Goal: Task Accomplishment & Management: Manage account settings

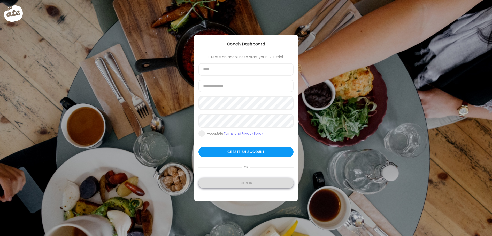
click at [247, 184] on div "Sign in" at bounding box center [245, 183] width 95 height 10
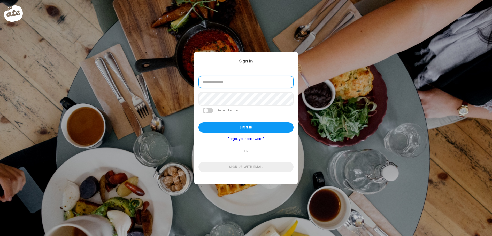
type input "**********"
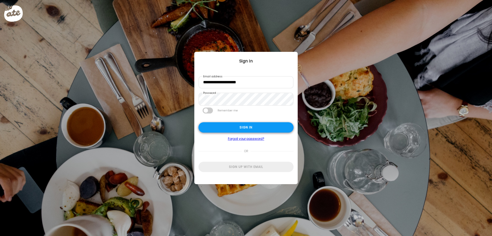
click at [247, 129] on div "Sign in" at bounding box center [245, 127] width 95 height 10
type textarea "**********"
type input "**********"
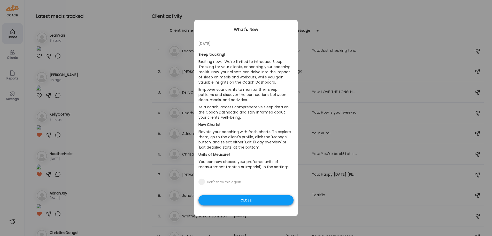
click at [247, 198] on div "Close" at bounding box center [245, 201] width 95 height 10
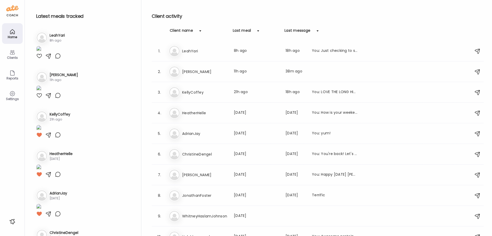
click at [15, 57] on div "Clients" at bounding box center [12, 57] width 19 height 3
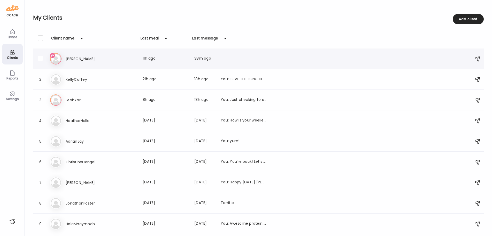
click at [70, 58] on h3 "[PERSON_NAME]" at bounding box center [88, 59] width 45 height 6
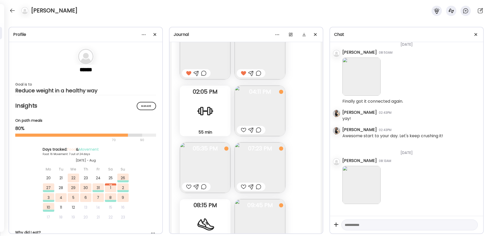
scroll to position [4861, 0]
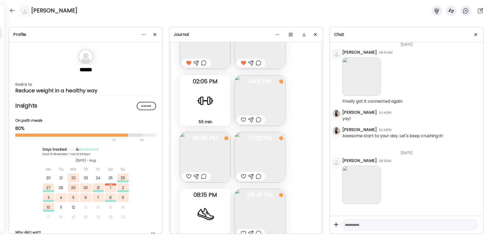
click at [243, 119] on div at bounding box center [243, 120] width 5 height 6
click at [188, 175] on div at bounding box center [188, 177] width 5 height 6
click at [243, 175] on div at bounding box center [243, 177] width 5 height 6
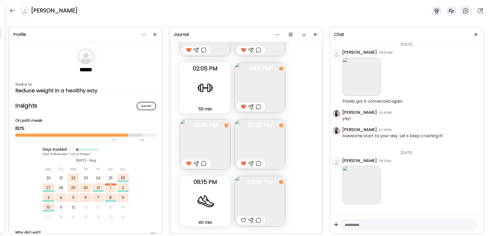
scroll to position [4874, 0]
click at [245, 188] on img at bounding box center [260, 200] width 51 height 51
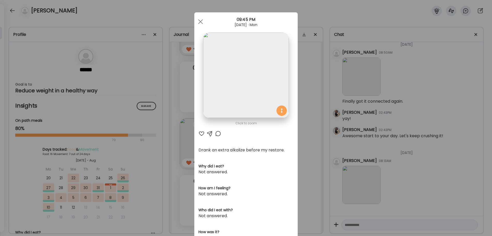
click at [201, 134] on div at bounding box center [201, 134] width 6 height 6
click at [200, 21] on div at bounding box center [200, 22] width 10 height 10
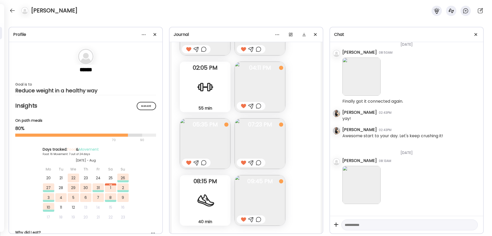
click at [360, 180] on img at bounding box center [361, 185] width 38 height 38
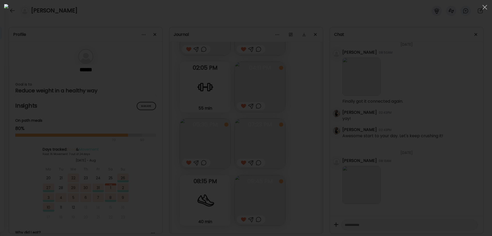
click at [405, 184] on div at bounding box center [246, 118] width 484 height 228
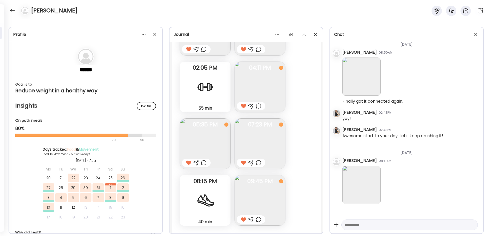
click at [377, 223] on textarea at bounding box center [405, 225] width 120 height 6
type textarea "**********"
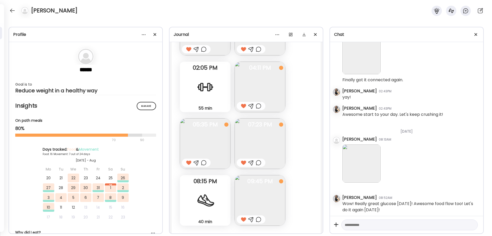
scroll to position [6199, 0]
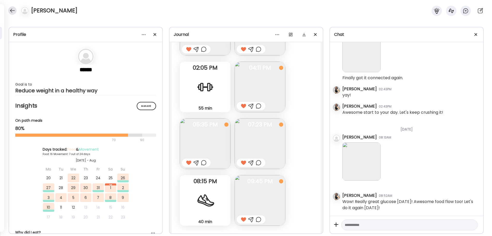
click at [14, 11] on div at bounding box center [12, 10] width 8 height 8
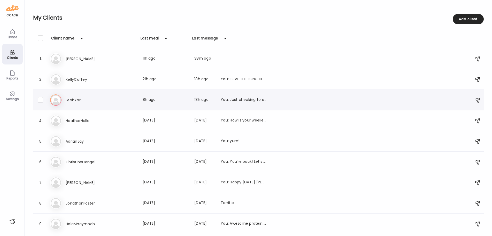
click at [73, 98] on h3 "LeahYari" at bounding box center [88, 100] width 45 height 6
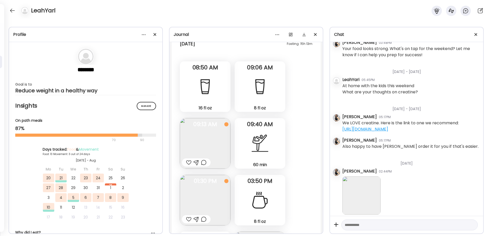
scroll to position [7865, 0]
click at [189, 163] on div at bounding box center [188, 162] width 5 height 6
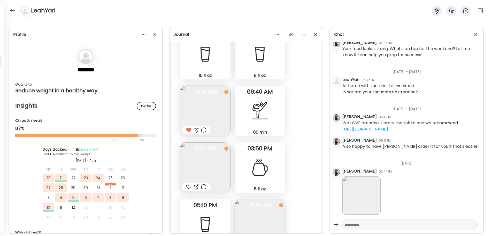
scroll to position [7897, 0]
click at [198, 164] on img at bounding box center [205, 167] width 51 height 51
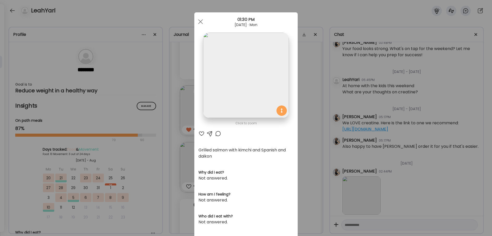
click at [202, 133] on div at bounding box center [201, 134] width 6 height 6
click at [198, 21] on div at bounding box center [200, 22] width 10 height 10
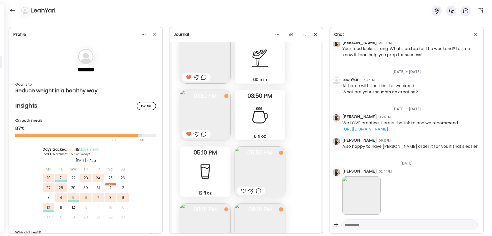
scroll to position [7950, 0]
click at [243, 190] on div at bounding box center [243, 191] width 5 height 6
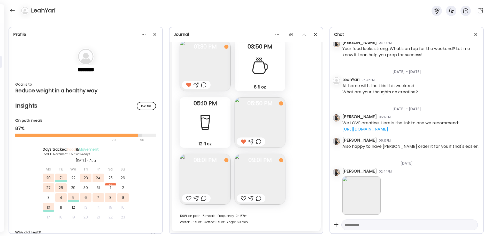
scroll to position [7999, 0]
click at [211, 181] on img at bounding box center [205, 179] width 51 height 51
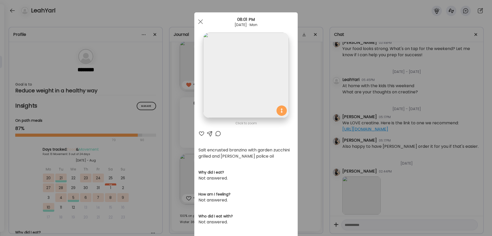
click at [201, 133] on div at bounding box center [201, 134] width 6 height 6
click at [201, 22] on span at bounding box center [200, 21] width 5 height 5
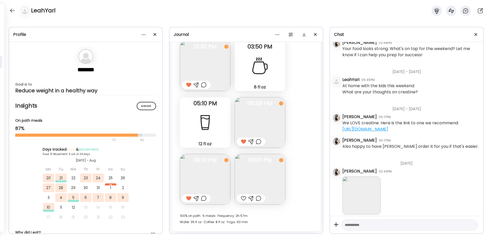
click at [252, 179] on img at bounding box center [260, 179] width 51 height 51
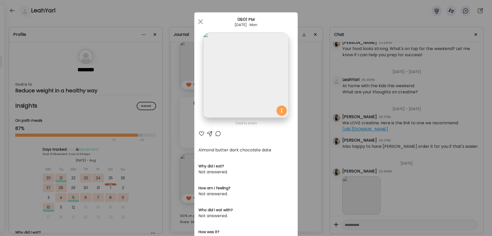
click at [201, 134] on div at bounding box center [201, 134] width 6 height 6
click at [200, 20] on div at bounding box center [200, 22] width 10 height 10
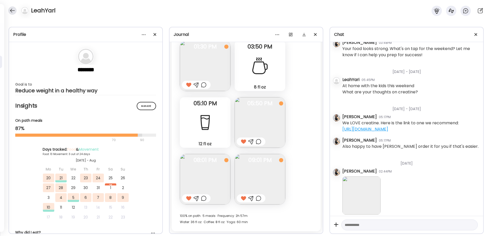
click at [12, 10] on div at bounding box center [12, 10] width 8 height 8
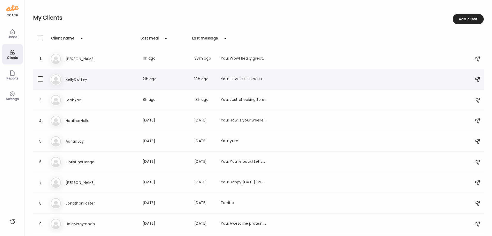
click at [74, 82] on h3 "KellyCoffey" at bounding box center [88, 79] width 45 height 6
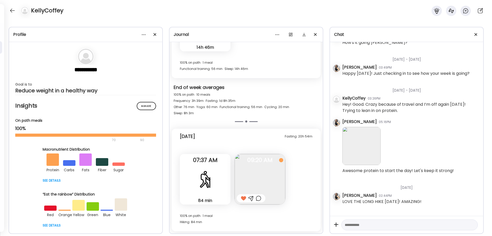
scroll to position [14166, 0]
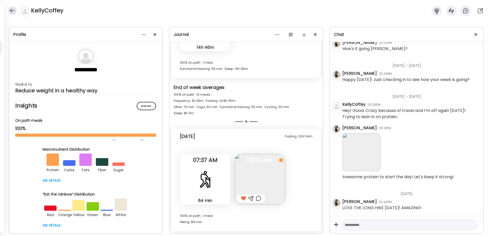
click at [13, 9] on div at bounding box center [12, 10] width 8 height 8
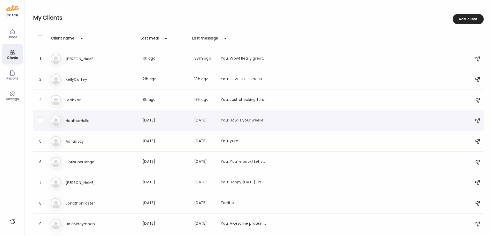
click at [79, 122] on h3 "HeatherHelle" at bounding box center [88, 121] width 45 height 6
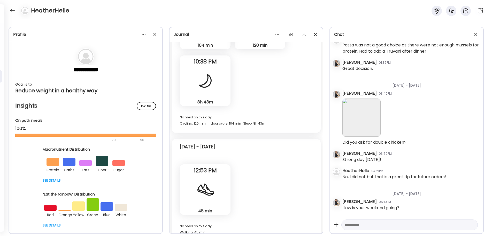
scroll to position [6483, 0]
click at [12, 10] on div at bounding box center [12, 10] width 8 height 8
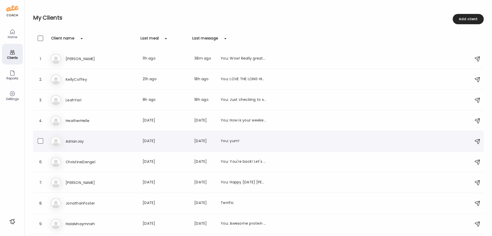
click at [76, 142] on h3 "AdrianJay" at bounding box center [88, 142] width 45 height 6
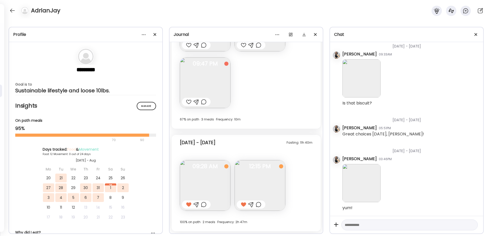
scroll to position [4751, 0]
click at [11, 10] on div at bounding box center [12, 10] width 8 height 8
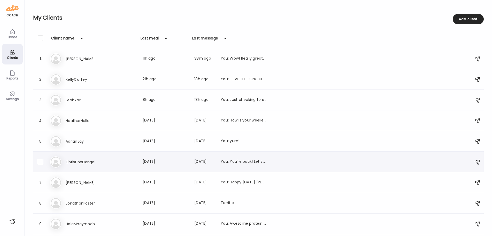
click at [72, 159] on h3 "ChristineDengel" at bounding box center [88, 162] width 45 height 6
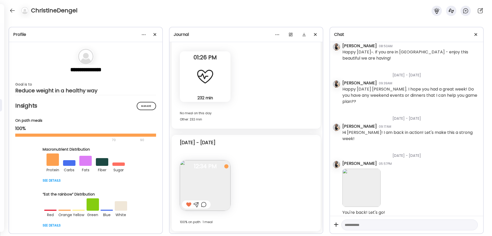
scroll to position [1522, 0]
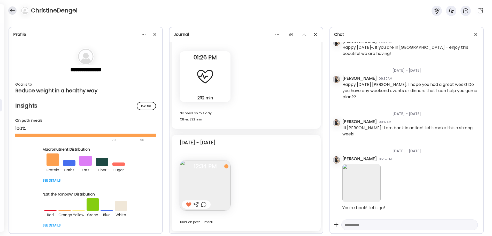
click at [13, 10] on div at bounding box center [12, 10] width 8 height 8
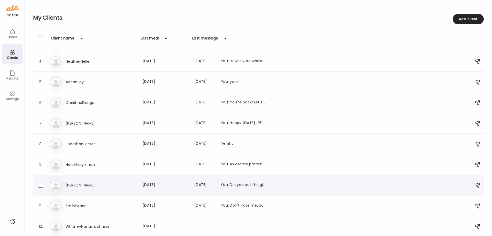
scroll to position [59, 0]
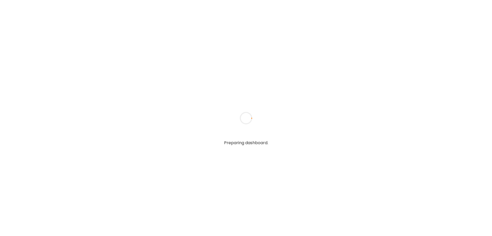
type textarea "**********"
type input "**********"
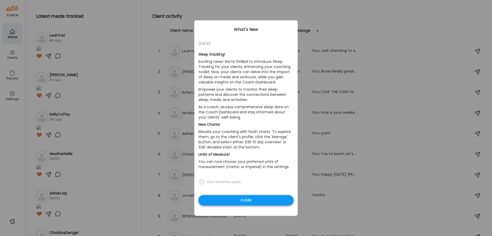
click at [240, 201] on div "Close" at bounding box center [245, 201] width 95 height 10
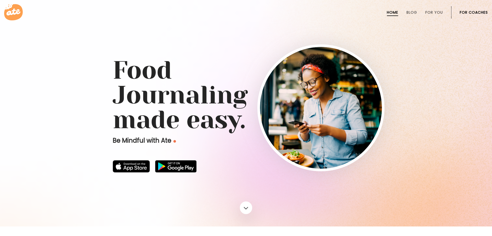
click at [471, 11] on link "For Coaches" at bounding box center [474, 12] width 28 height 4
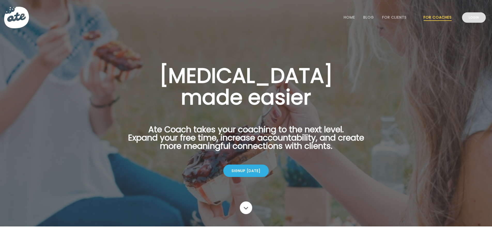
click at [474, 19] on link "Login" at bounding box center [474, 17] width 24 height 10
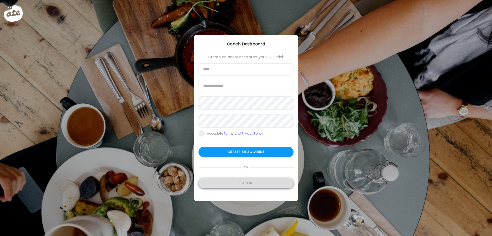
click at [239, 184] on div "Sign in" at bounding box center [245, 183] width 95 height 10
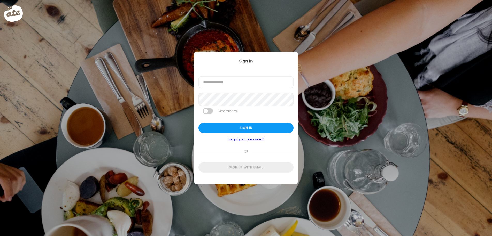
type input "**********"
click at [252, 129] on div "Sign in" at bounding box center [245, 127] width 95 height 10
type input "**********"
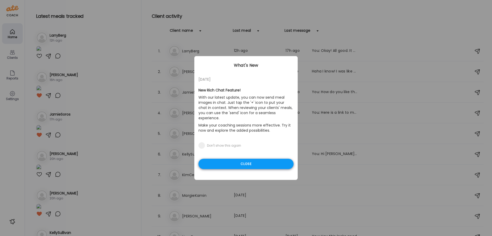
click at [240, 160] on div "Close" at bounding box center [245, 164] width 95 height 10
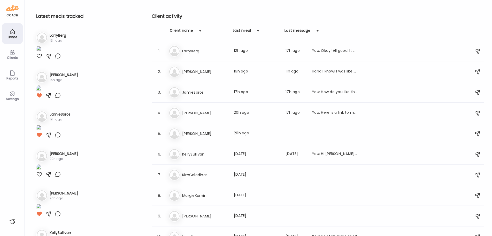
click at [12, 57] on div "Clients" at bounding box center [12, 57] width 19 height 3
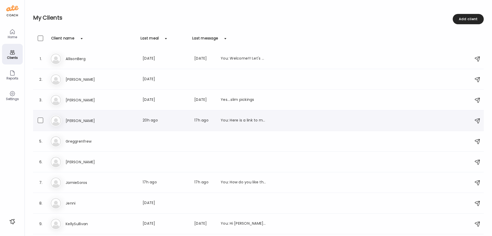
click at [70, 121] on h3 "Elizabeth" at bounding box center [88, 121] width 45 height 6
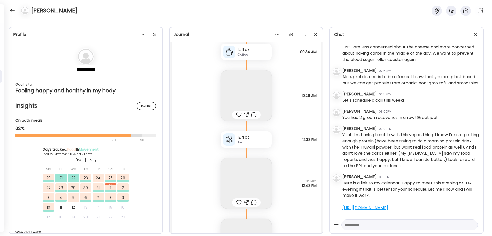
scroll to position [16491, 0]
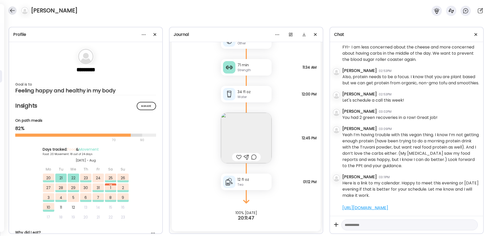
click at [12, 10] on div at bounding box center [12, 10] width 8 height 8
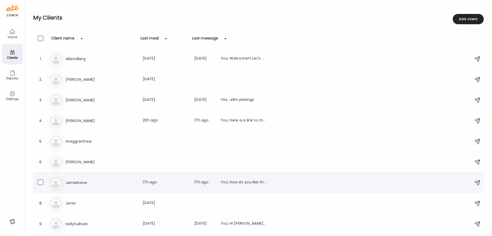
click at [76, 183] on h3 "JamieSoros" at bounding box center [88, 183] width 45 height 6
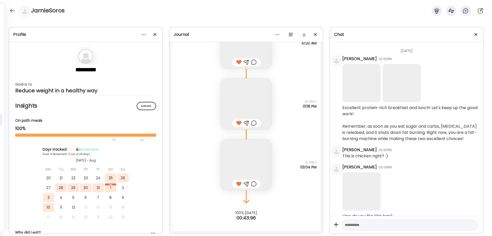
scroll to position [8, 0]
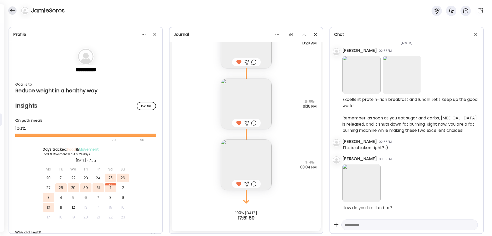
click at [12, 10] on div at bounding box center [12, 10] width 8 height 8
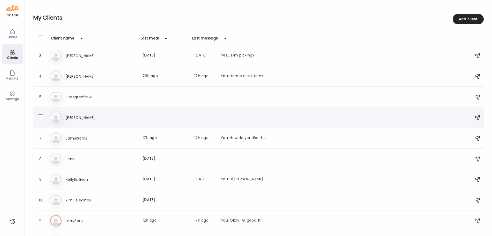
scroll to position [45, 0]
click at [79, 179] on h3 "KellySullivan" at bounding box center [88, 180] width 45 height 6
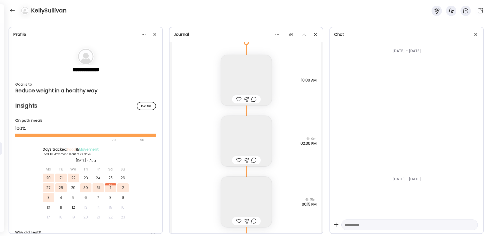
scroll to position [4796, 0]
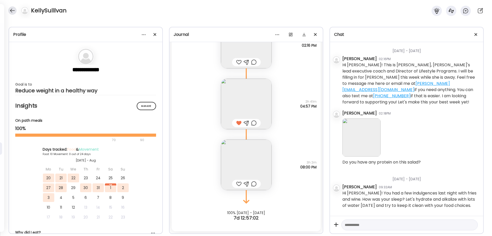
click at [12, 9] on div at bounding box center [12, 10] width 8 height 8
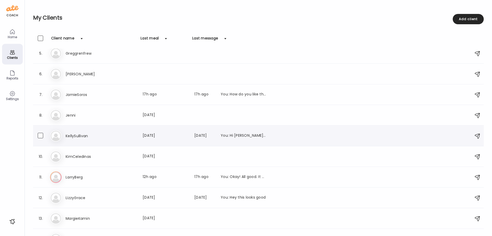
scroll to position [90, 0]
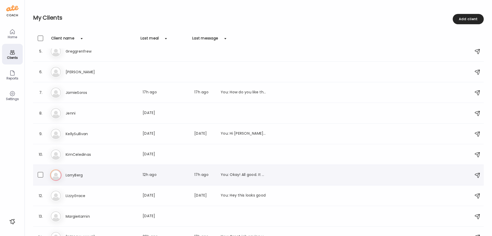
click at [75, 180] on div "La LarryBerg Last meal: 12h ago Last message: 17h ago You: Okay! All good. It h…" at bounding box center [259, 175] width 418 height 11
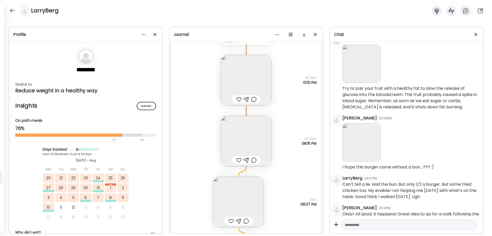
scroll to position [13936, 0]
click at [244, 132] on img at bounding box center [246, 140] width 51 height 51
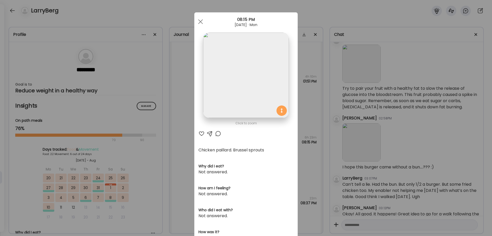
click at [201, 134] on div at bounding box center [201, 134] width 6 height 6
click at [201, 24] on div at bounding box center [200, 22] width 10 height 10
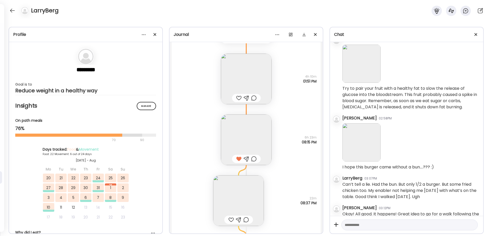
click at [232, 219] on div at bounding box center [230, 220] width 5 height 6
click at [11, 10] on div at bounding box center [12, 10] width 8 height 8
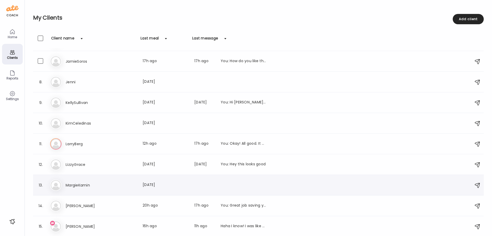
scroll to position [121, 0]
click at [80, 228] on h3 "SamClempson" at bounding box center [88, 227] width 45 height 6
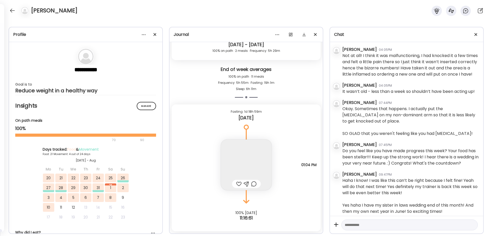
scroll to position [461, 0]
